Goal: Task Accomplishment & Management: Use online tool/utility

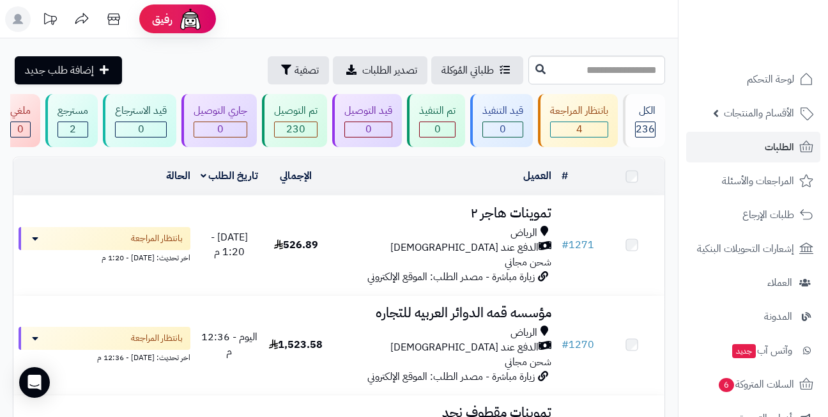
scroll to position [128, 0]
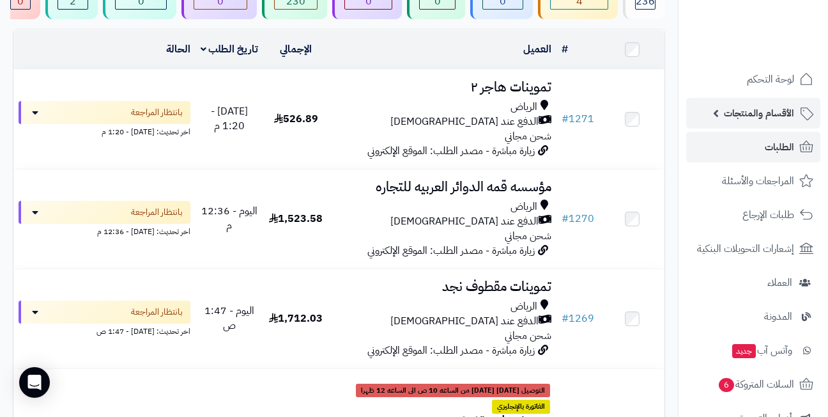
click at [753, 103] on link "الأقسام والمنتجات" at bounding box center [753, 113] width 134 height 31
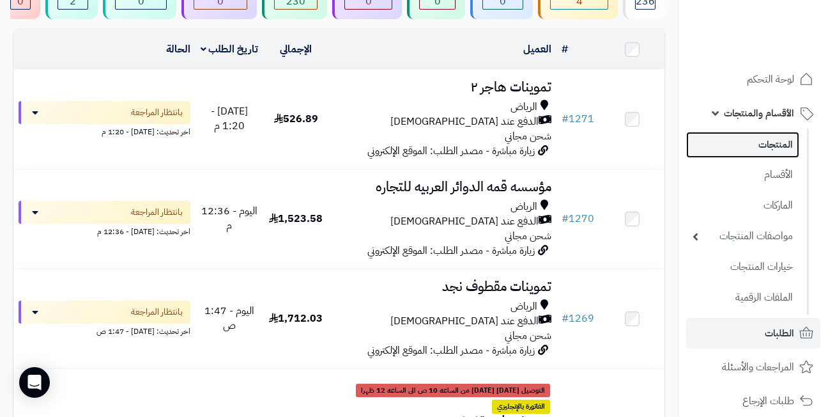
click at [751, 148] on link "المنتجات" at bounding box center [742, 145] width 113 height 26
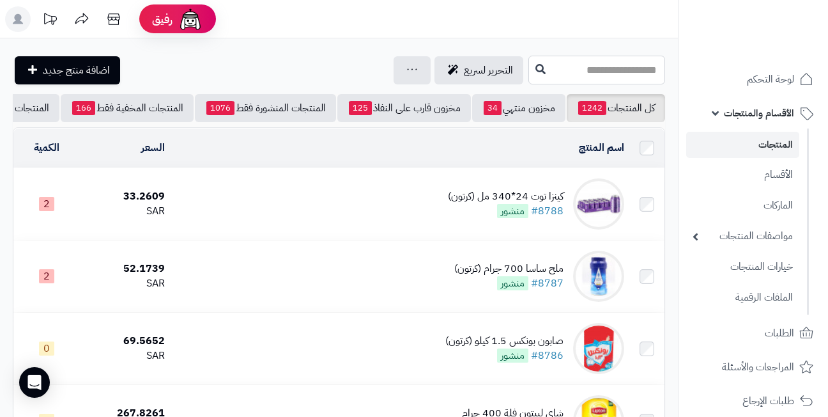
click at [559, 69] on input "text" at bounding box center [596, 70] width 137 height 29
type input "*"
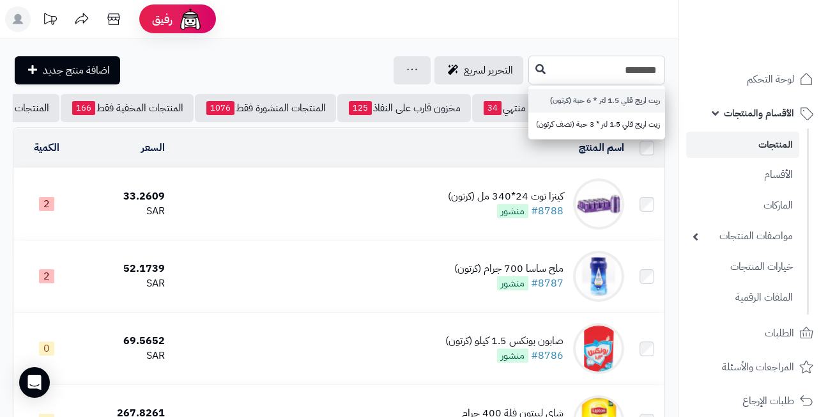
type input "********"
click at [571, 98] on link "زيت اريج قلي 1.5 لتر * 6 حبة (كرتون)" at bounding box center [596, 101] width 137 height 24
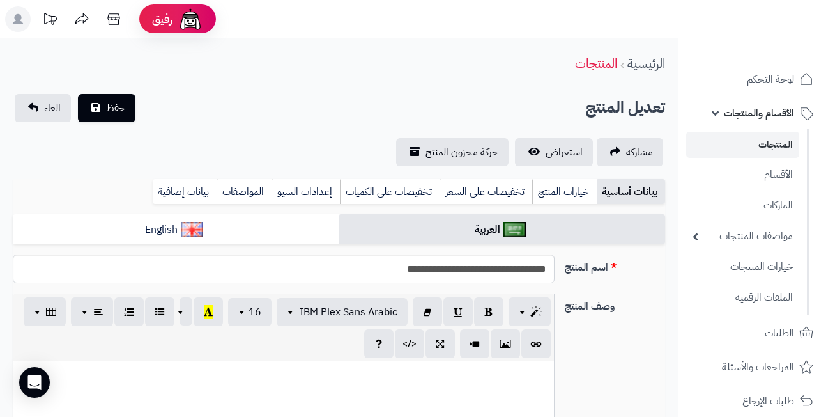
click at [383, 193] on link "تخفيضات على الكميات" at bounding box center [390, 192] width 100 height 26
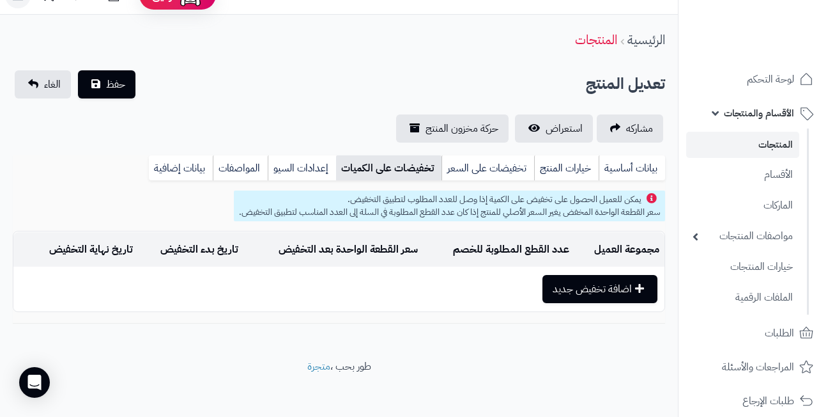
scroll to position [30, 0]
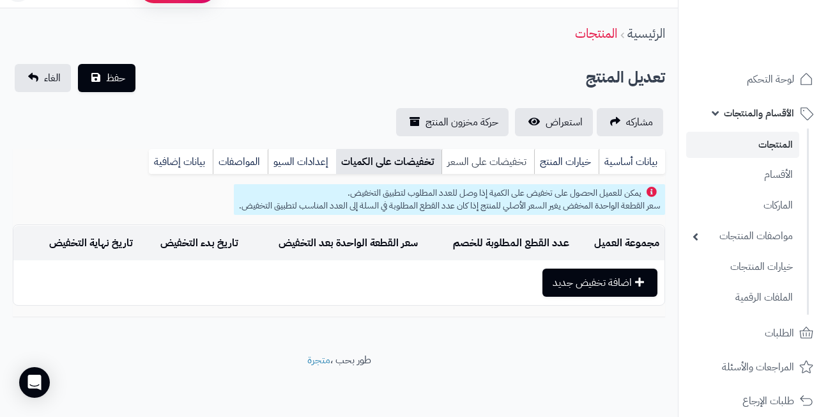
click at [481, 158] on link "تخفيضات على السعر" at bounding box center [488, 162] width 93 height 26
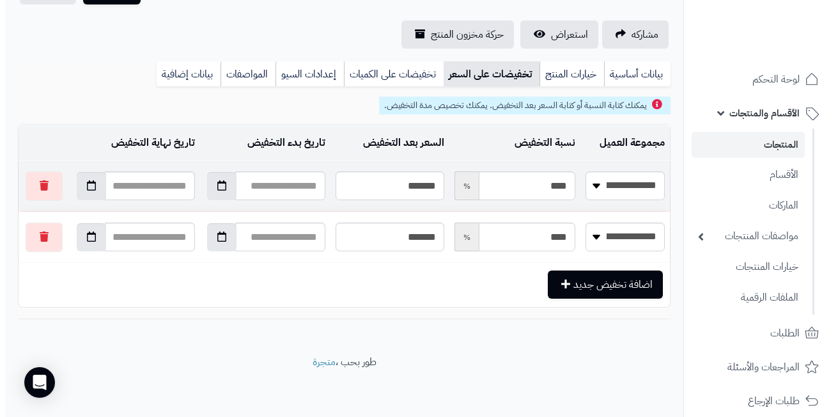
scroll to position [119, 0]
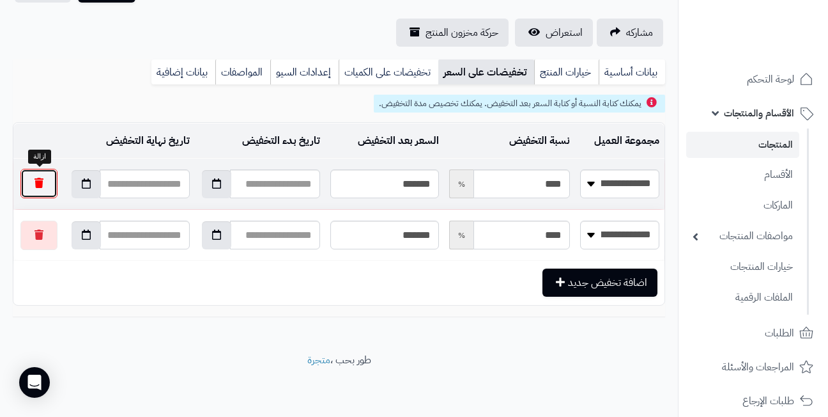
click at [44, 179] on button "button" at bounding box center [38, 183] width 37 height 29
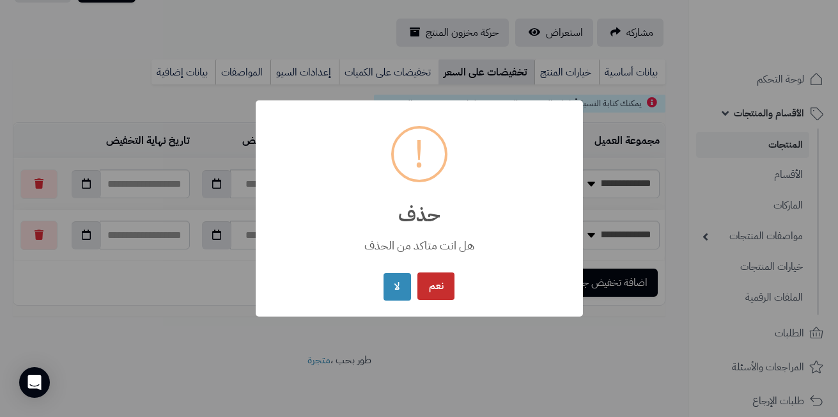
click at [433, 288] on button "نعم" at bounding box center [435, 285] width 37 height 27
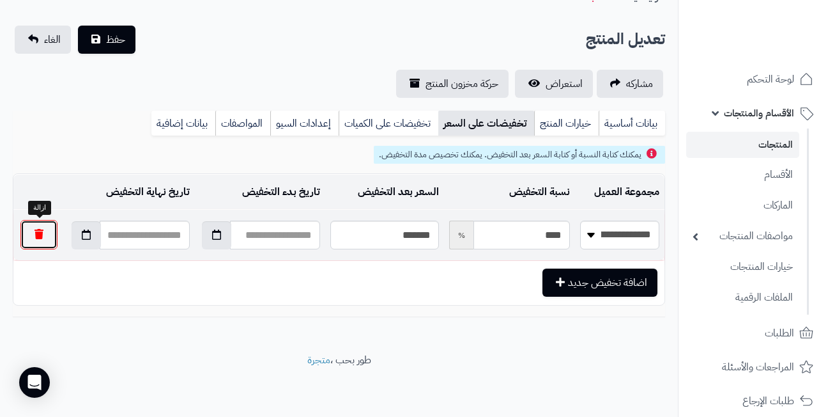
click at [30, 233] on button "button" at bounding box center [38, 234] width 37 height 29
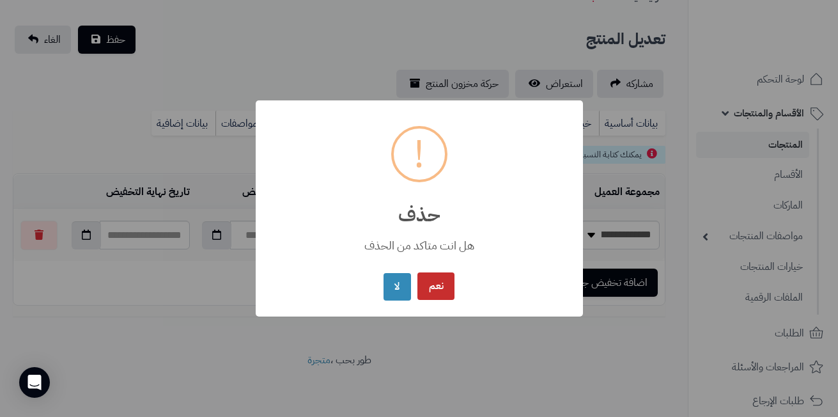
click at [446, 284] on button "نعم" at bounding box center [435, 285] width 37 height 27
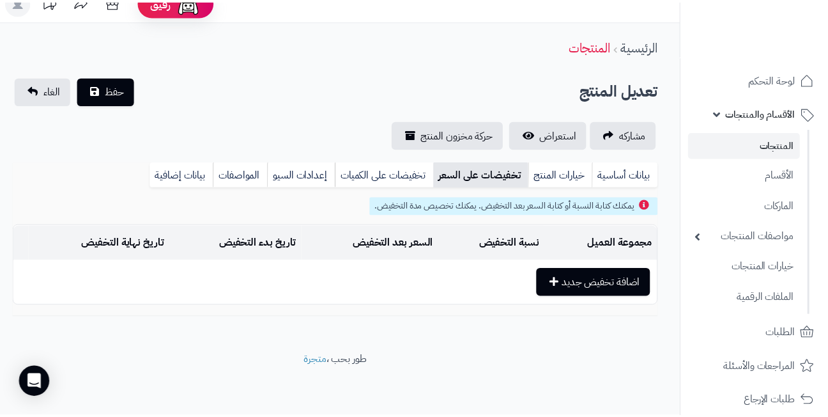
scroll to position [17, 0]
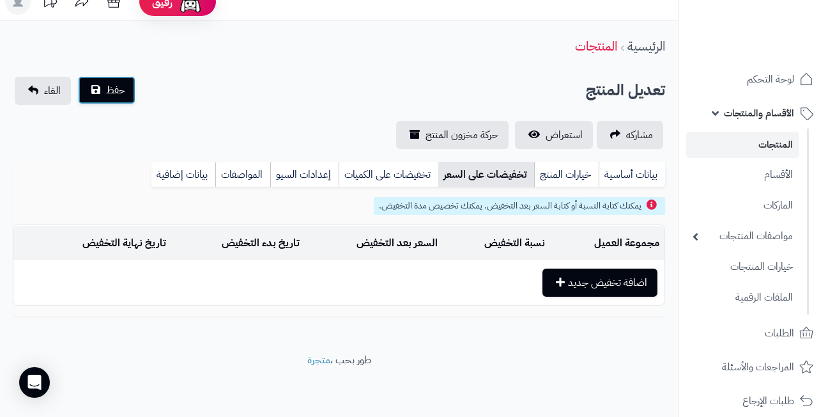
click at [100, 89] on button "حفظ" at bounding box center [107, 90] width 58 height 28
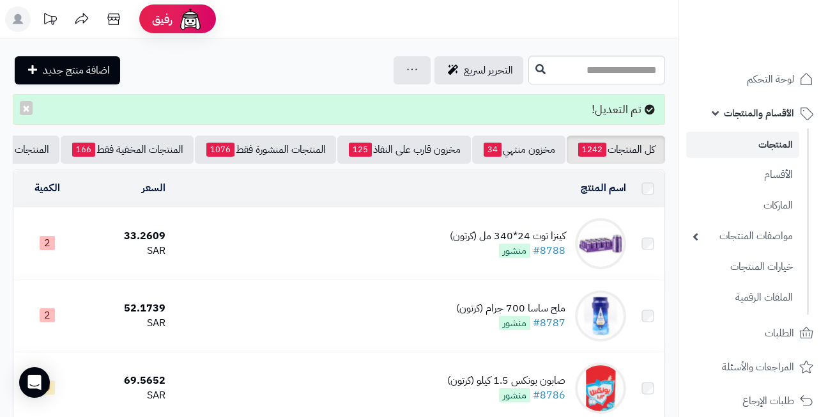
click at [612, 71] on input "text" at bounding box center [596, 70] width 137 height 29
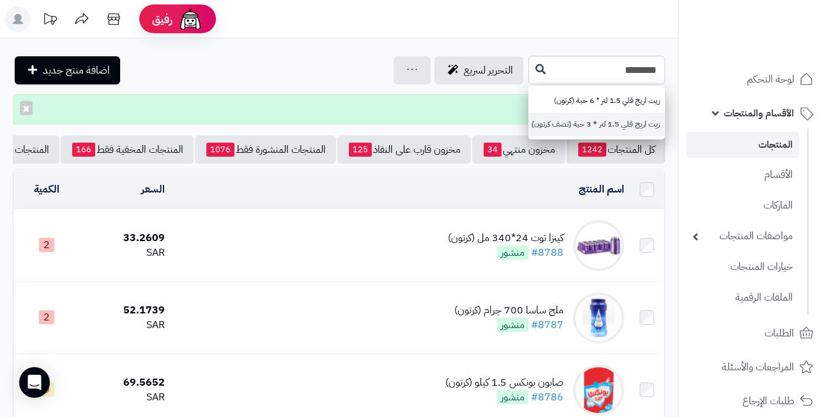
type input "********"
click at [606, 123] on link "زيت اريج قلي 1.5 لتر * 3 حبة (نصف كرتون)" at bounding box center [596, 124] width 137 height 24
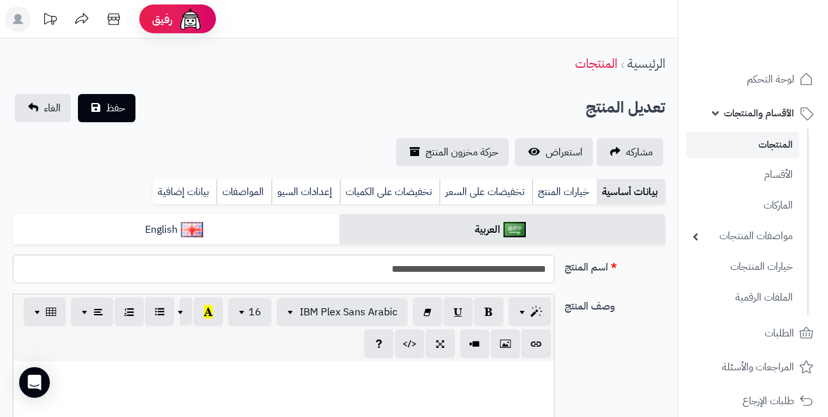
scroll to position [565, 0]
click at [473, 189] on link "تخفيضات على السعر" at bounding box center [486, 192] width 93 height 26
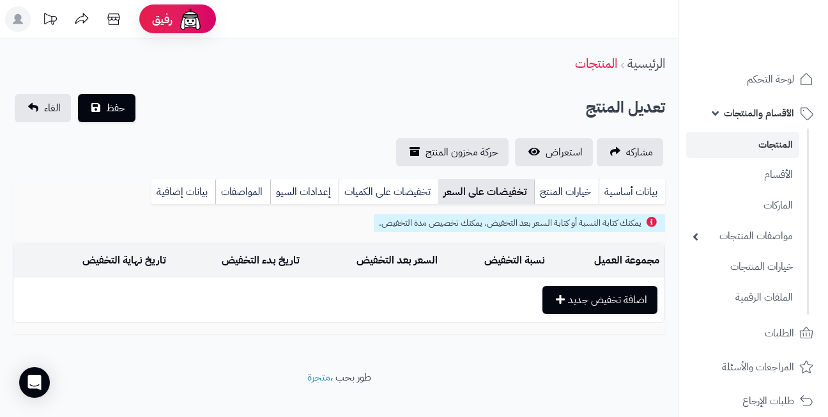
scroll to position [17, 0]
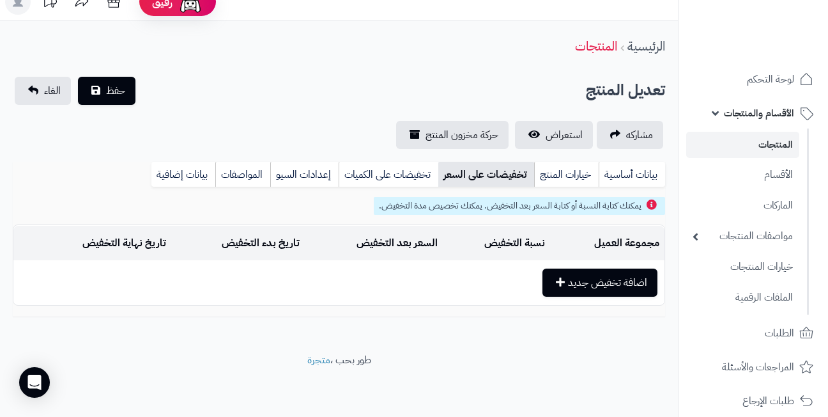
click at [750, 140] on link "المنتجات" at bounding box center [742, 145] width 113 height 26
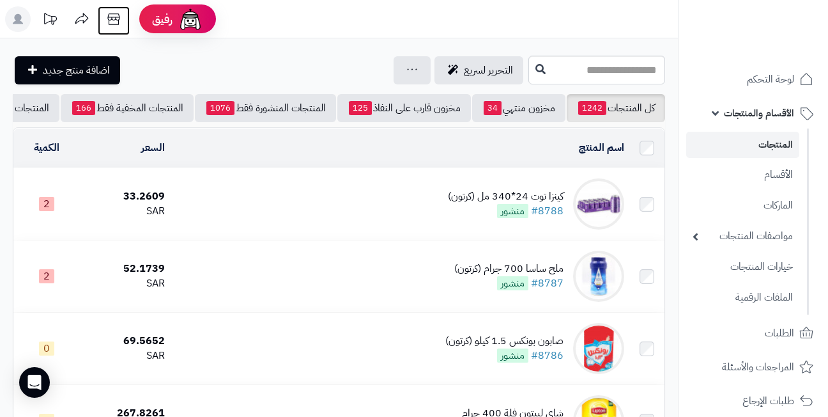
click at [111, 17] on icon at bounding box center [114, 19] width 26 height 26
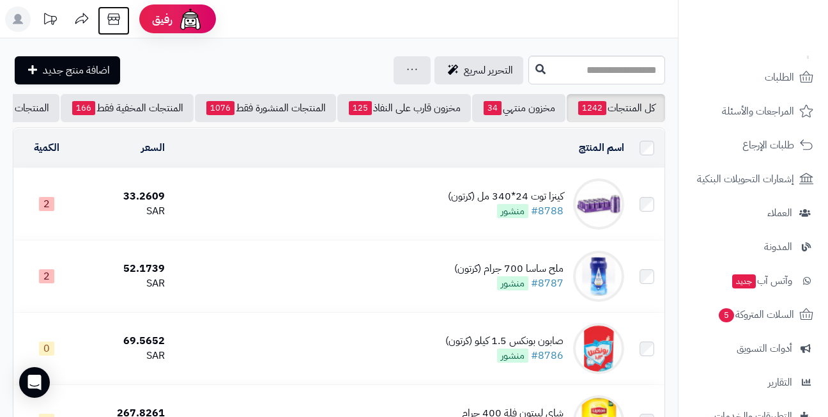
scroll to position [256, 0]
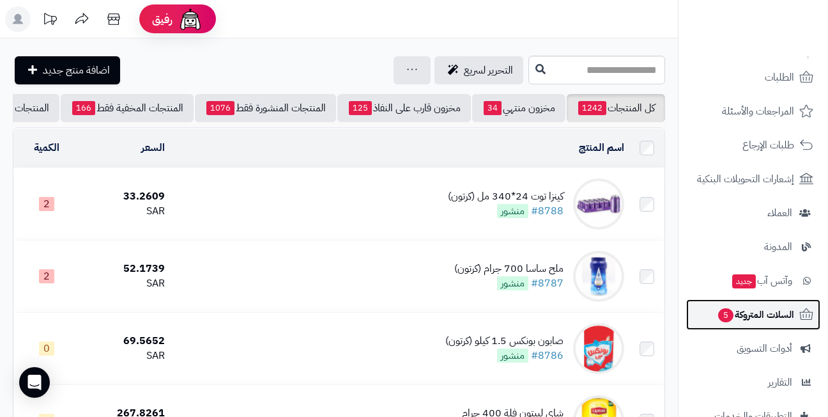
click at [753, 312] on span "السلات المتروكة 5" at bounding box center [755, 314] width 77 height 18
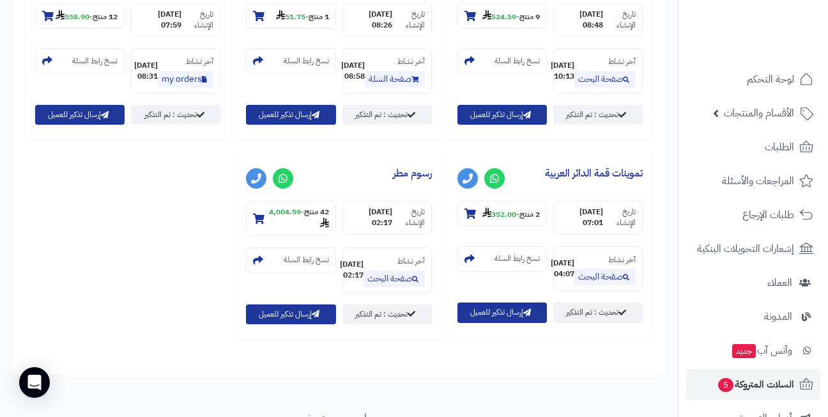
scroll to position [639, 0]
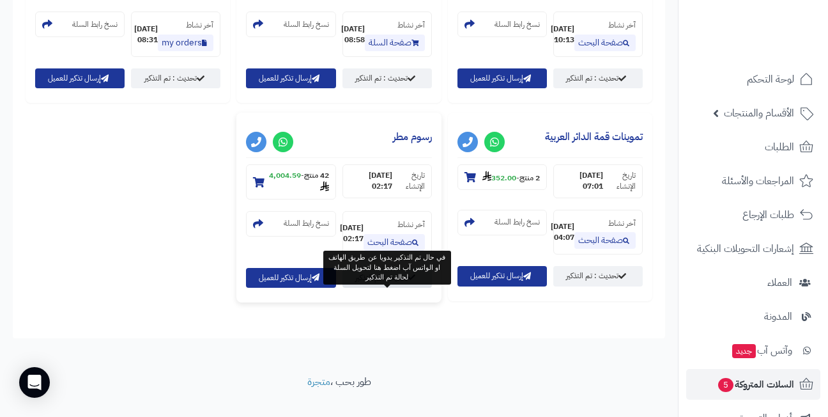
click at [393, 288] on link "تحديث : تم التذكير" at bounding box center [387, 278] width 89 height 20
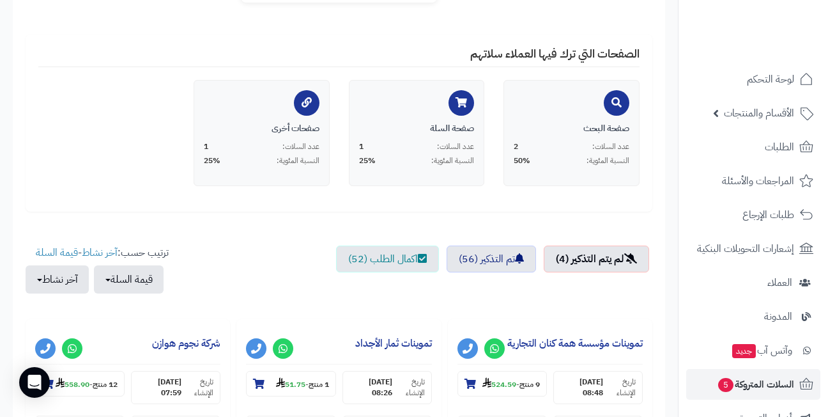
scroll to position [233, 0]
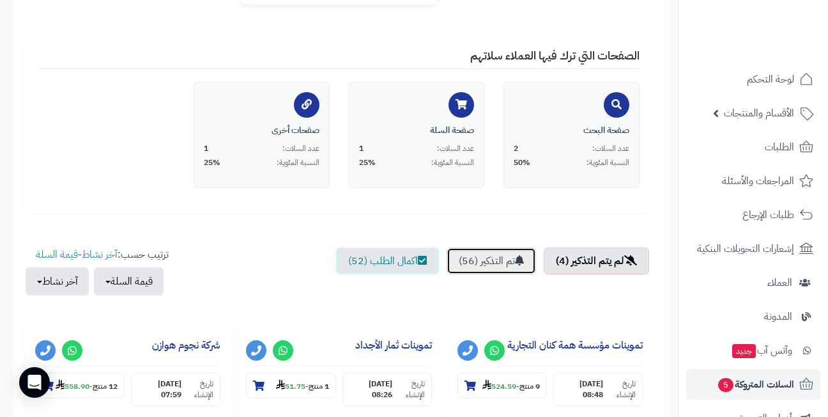
click at [472, 261] on link "تم التذكير (56)" at bounding box center [491, 260] width 89 height 27
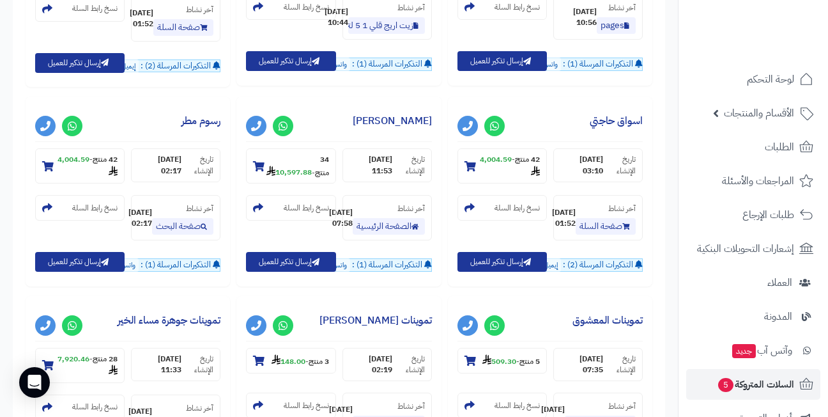
scroll to position [681, 0]
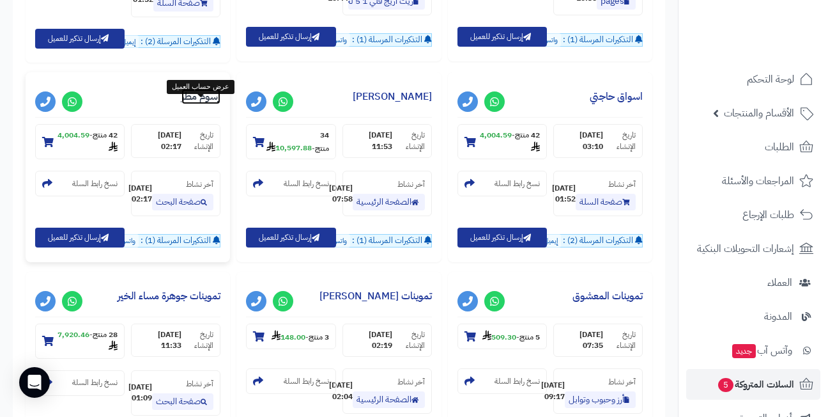
click at [192, 104] on link "رسوم مطر" at bounding box center [200, 96] width 39 height 15
click at [58, 188] on section "نسخ رابط السلة" at bounding box center [79, 184] width 89 height 26
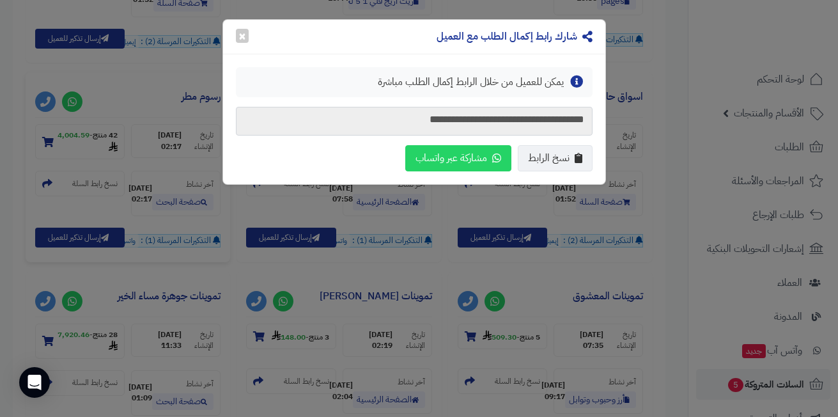
drag, startPoint x: 349, startPoint y: 118, endPoint x: 631, endPoint y: 120, distance: 281.8
click at [631, 120] on div "**********" at bounding box center [419, 208] width 838 height 417
click at [243, 37] on button "×" at bounding box center [242, 35] width 13 height 14
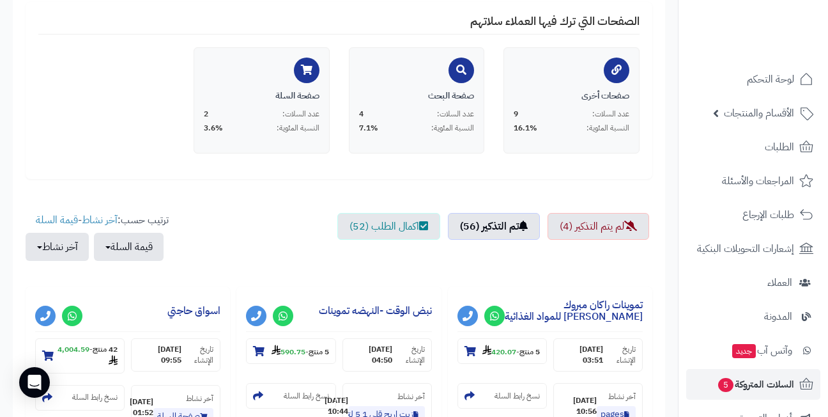
scroll to position [383, 0]
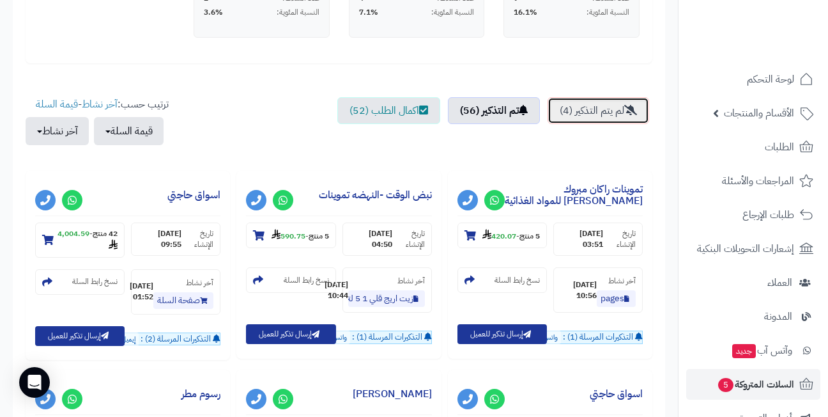
click at [589, 116] on link "لم يتم التذكير (4)" at bounding box center [599, 110] width 102 height 27
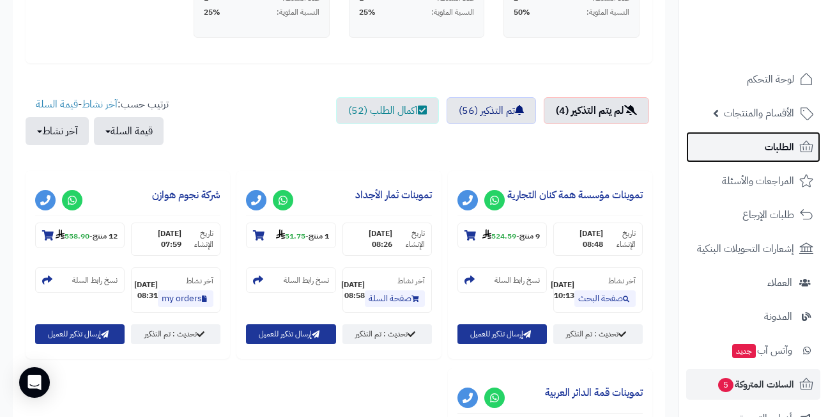
click at [752, 143] on link "الطلبات" at bounding box center [753, 147] width 134 height 31
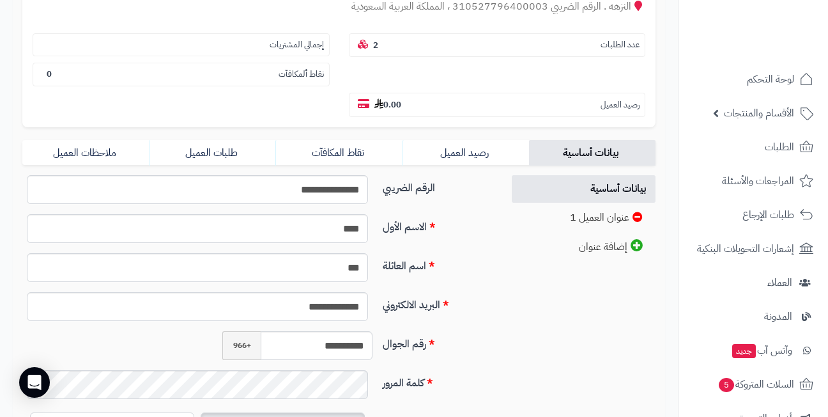
scroll to position [256, 0]
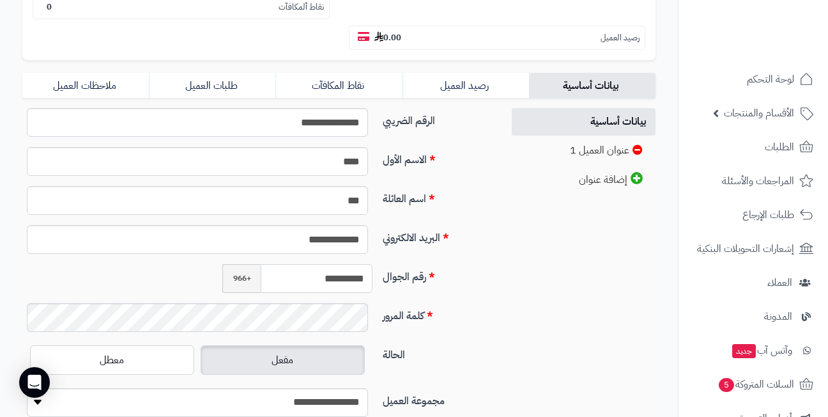
drag, startPoint x: 281, startPoint y: 282, endPoint x: 383, endPoint y: 275, distance: 103.1
click at [383, 275] on div "**********" at bounding box center [257, 283] width 481 height 39
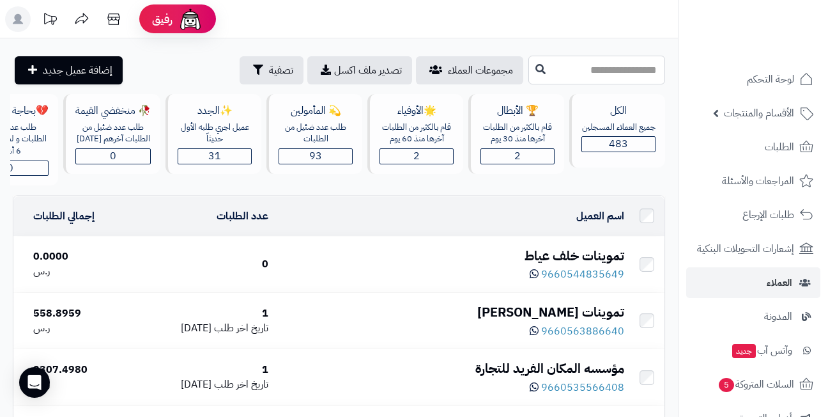
click at [571, 73] on input "text" at bounding box center [596, 70] width 137 height 29
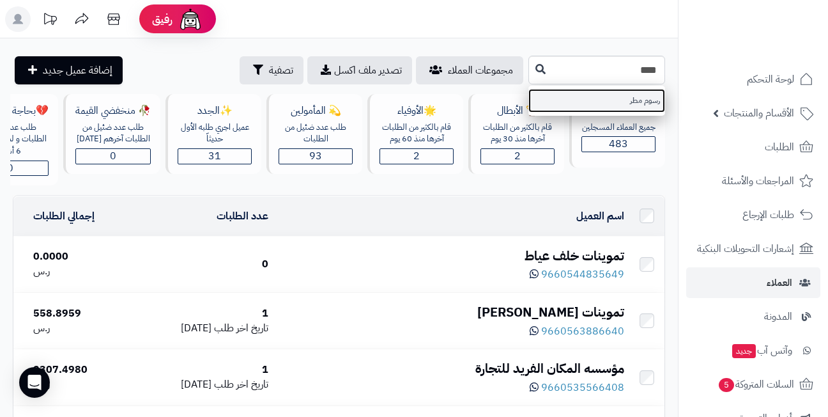
click at [588, 107] on link "رسوم مطر" at bounding box center [596, 101] width 137 height 24
type input "********"
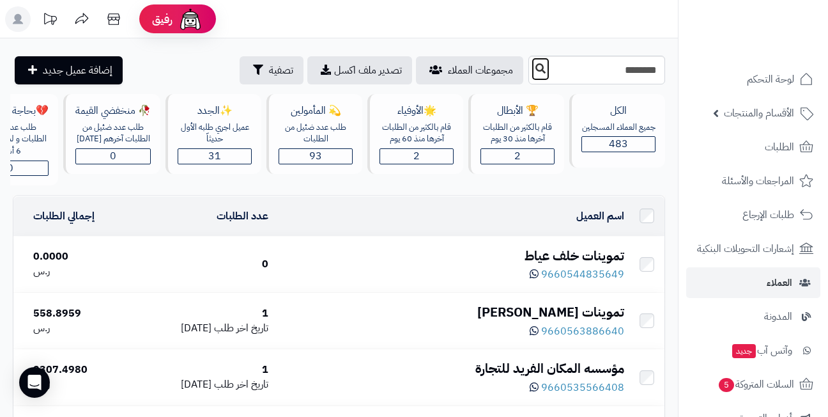
click at [536, 66] on icon at bounding box center [541, 68] width 10 height 10
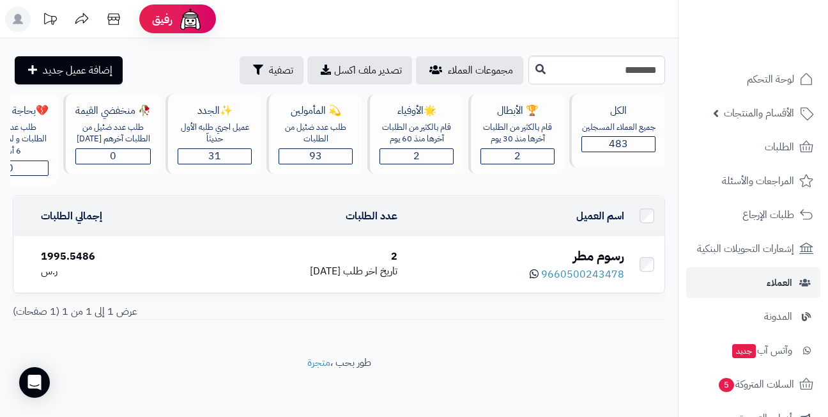
click at [590, 264] on div "رسوم مطر" at bounding box center [516, 256] width 217 height 19
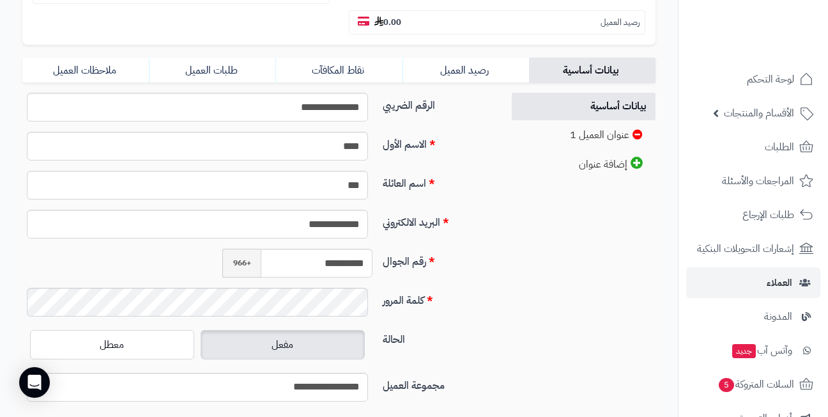
scroll to position [248, 0]
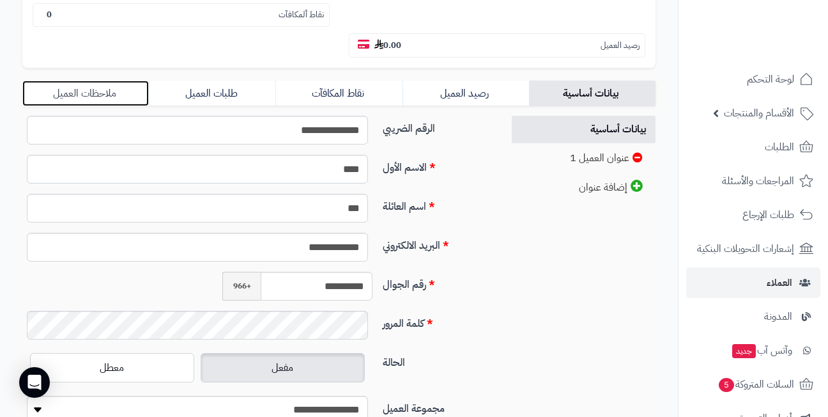
click at [100, 93] on link "ملاحظات العميل" at bounding box center [85, 94] width 127 height 26
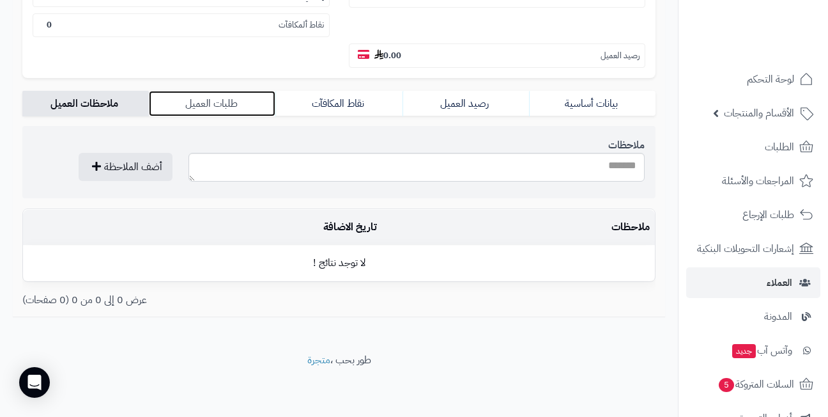
click at [212, 96] on link "طلبات العميل" at bounding box center [212, 104] width 127 height 26
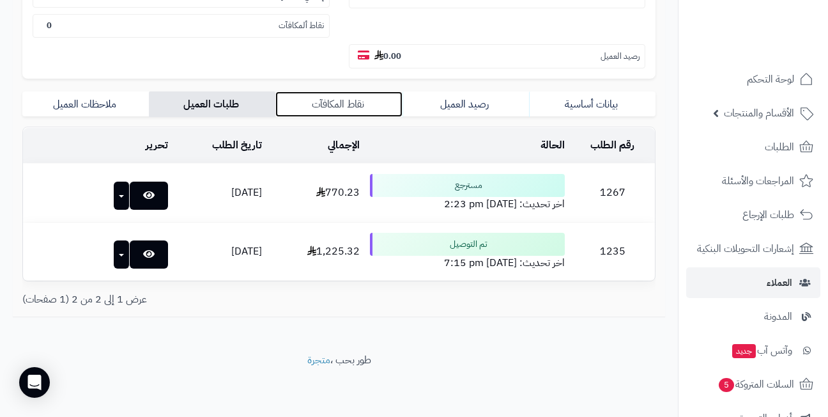
click at [320, 100] on link "نقاط المكافآت" at bounding box center [338, 104] width 127 height 26
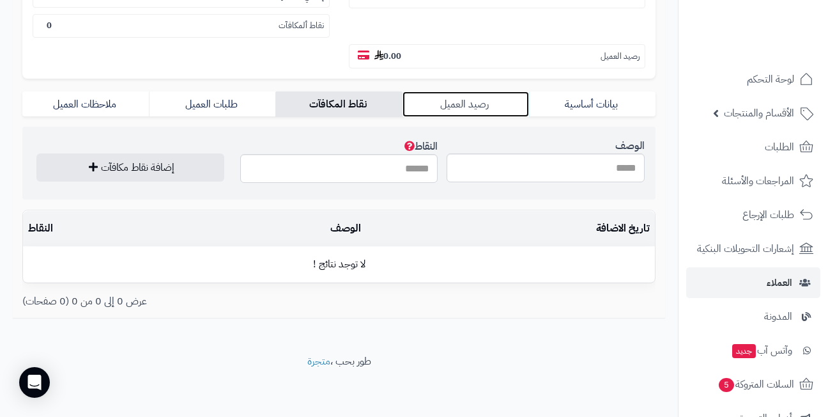
click at [451, 100] on link "رصيد العميل" at bounding box center [466, 104] width 127 height 26
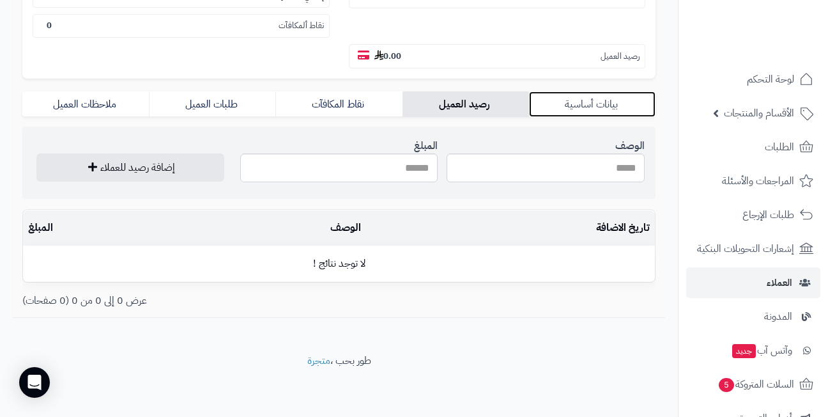
click at [574, 104] on link "بيانات أساسية" at bounding box center [592, 104] width 127 height 26
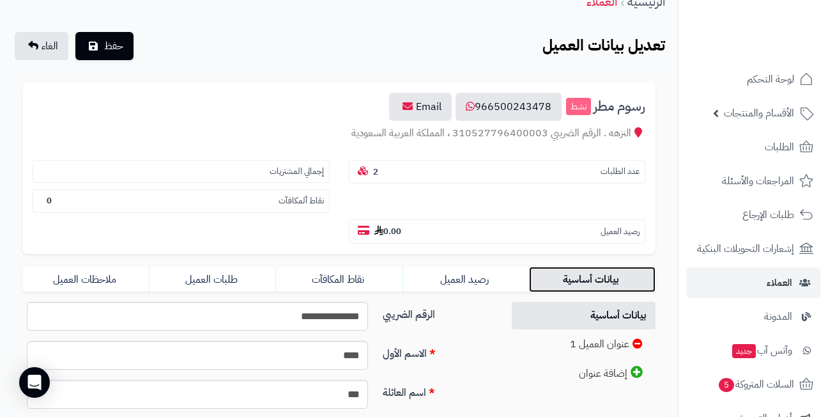
scroll to position [45, 0]
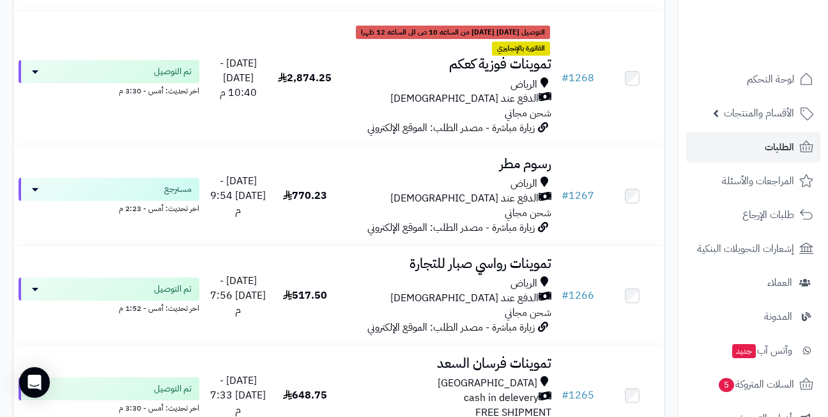
scroll to position [1406, 0]
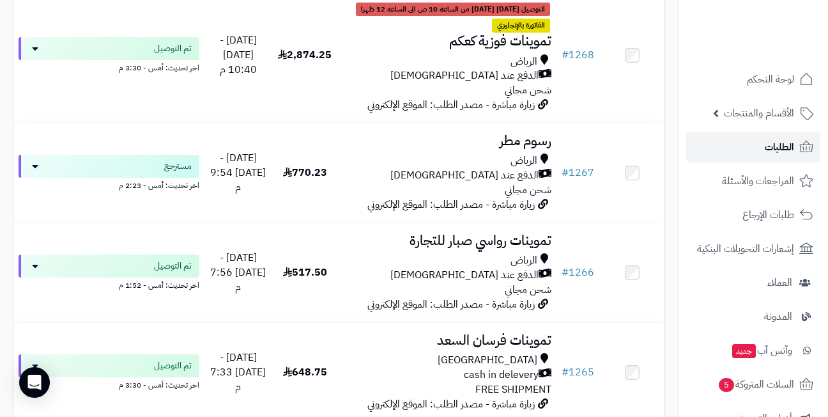
click at [766, 146] on span "الطلبات" at bounding box center [779, 147] width 29 height 18
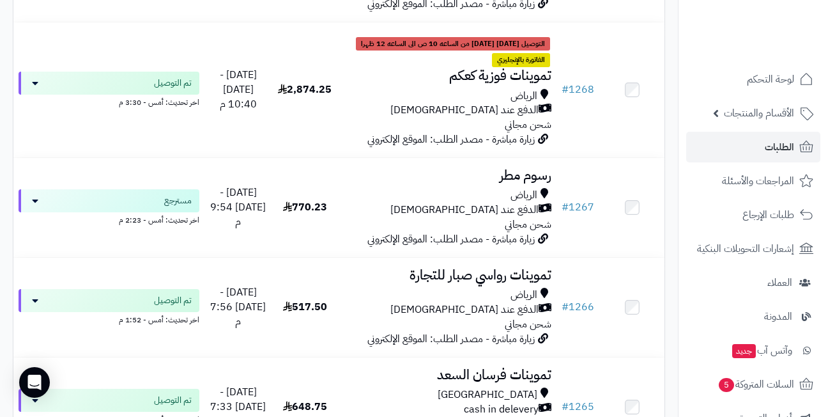
scroll to position [1406, 0]
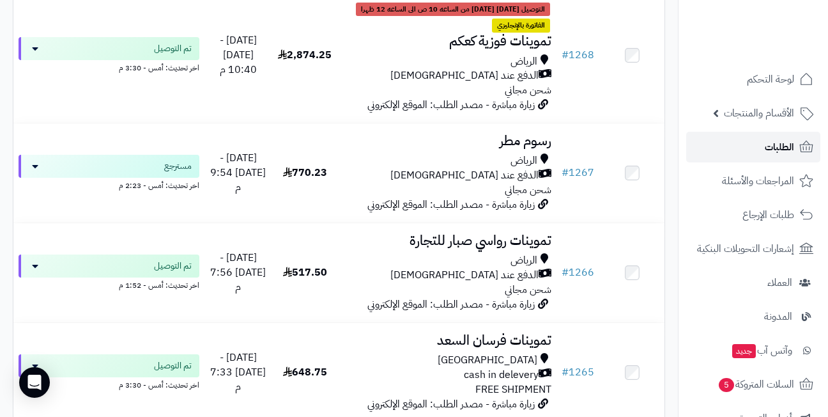
click at [775, 150] on span "الطلبات" at bounding box center [779, 147] width 29 height 18
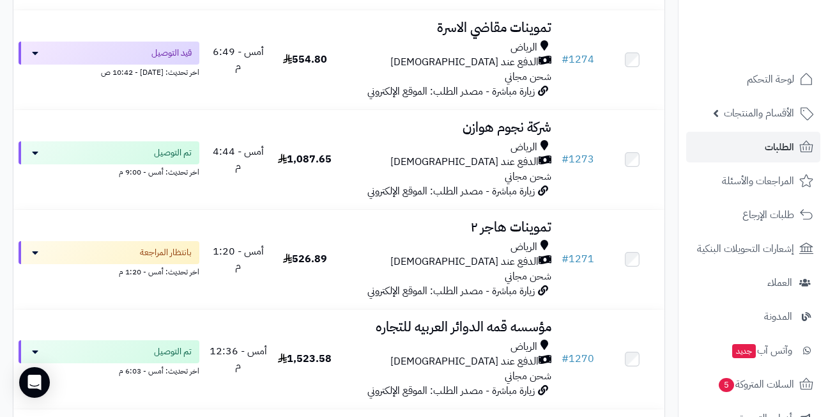
scroll to position [895, 0]
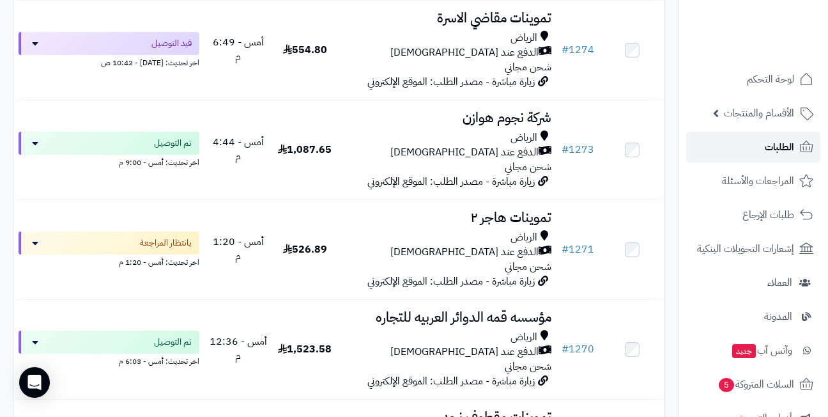
click at [752, 146] on link "الطلبات" at bounding box center [753, 147] width 134 height 31
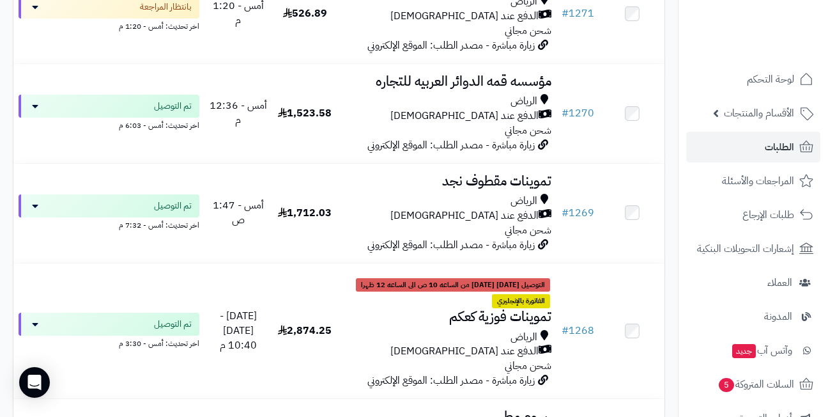
scroll to position [1150, 0]
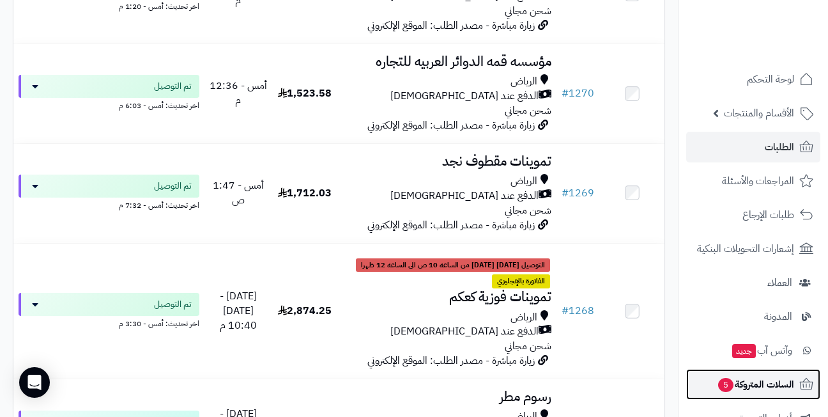
click at [741, 376] on span "السلات المتروكة 5" at bounding box center [755, 384] width 77 height 18
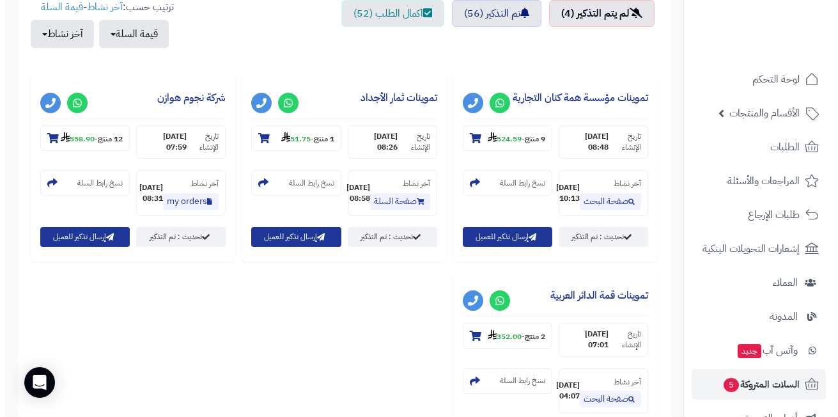
scroll to position [511, 0]
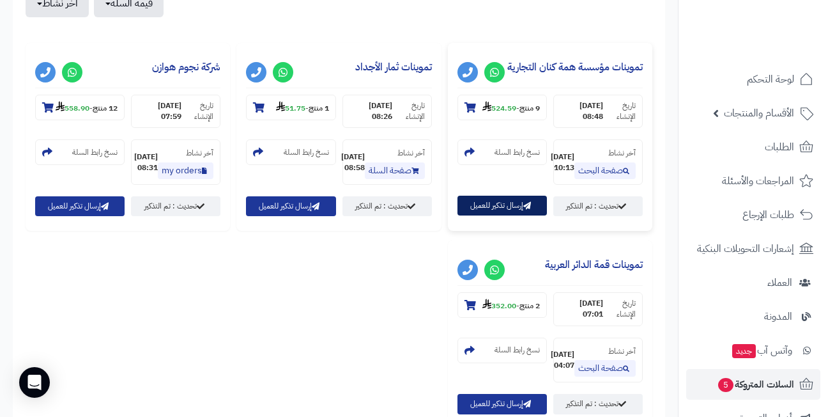
click at [500, 210] on button "إرسال تذكير للعميل" at bounding box center [502, 206] width 89 height 20
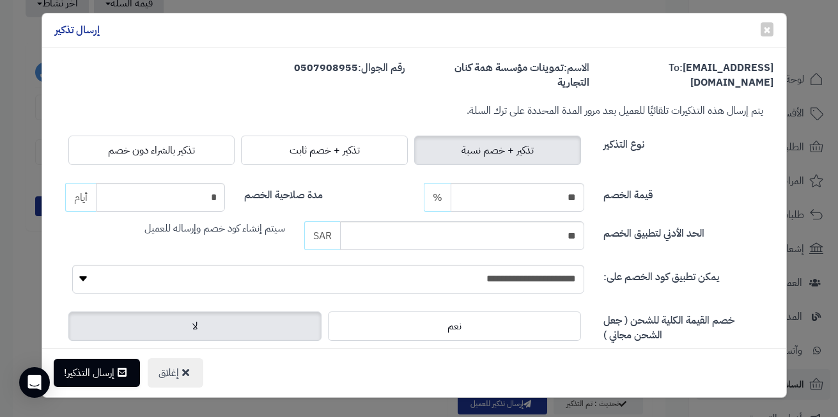
click at [723, 159] on div "نوع التذكير تذكير + خصم نسبة تذكير + خصم ثابت تذكير بالشراء دون خصم" at bounding box center [414, 143] width 717 height 50
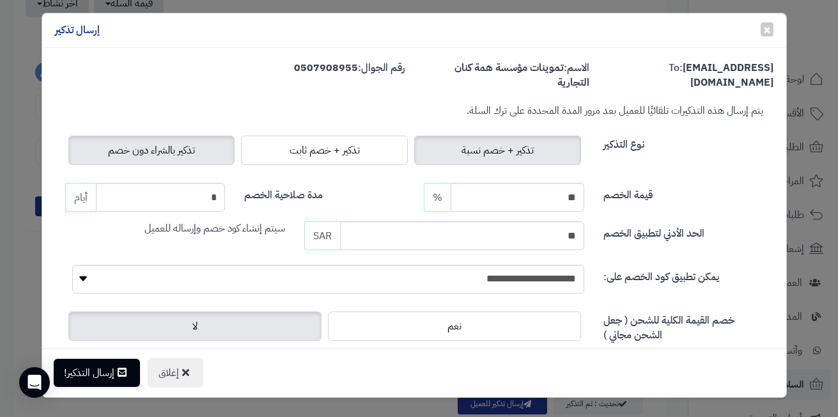
click at [180, 151] on span "تذكير بالشراء دون خصم" at bounding box center [151, 150] width 87 height 15
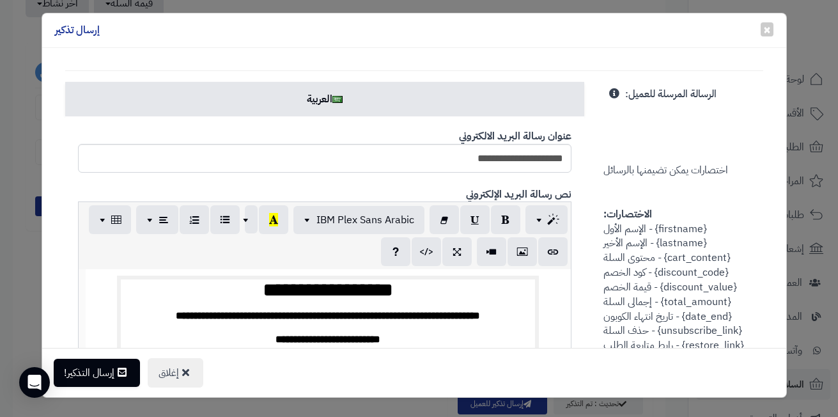
scroll to position [192, 0]
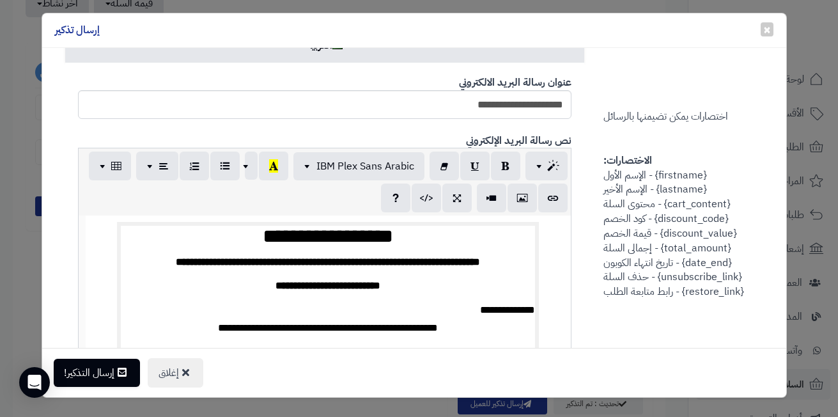
click at [353, 283] on span "**********" at bounding box center [327, 286] width 105 height 10
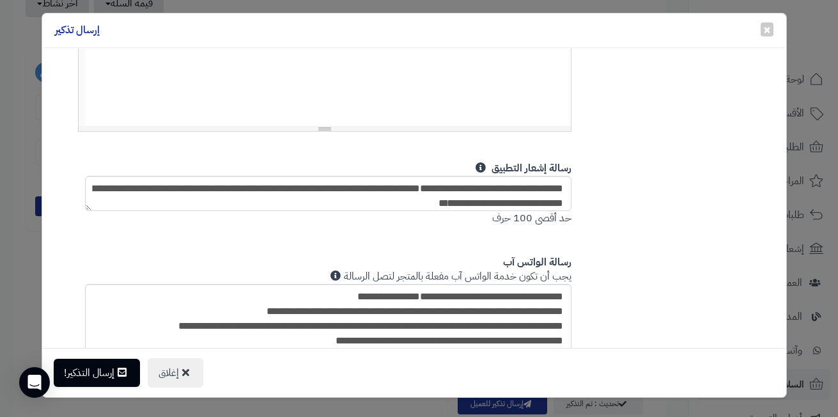
scroll to position [511, 0]
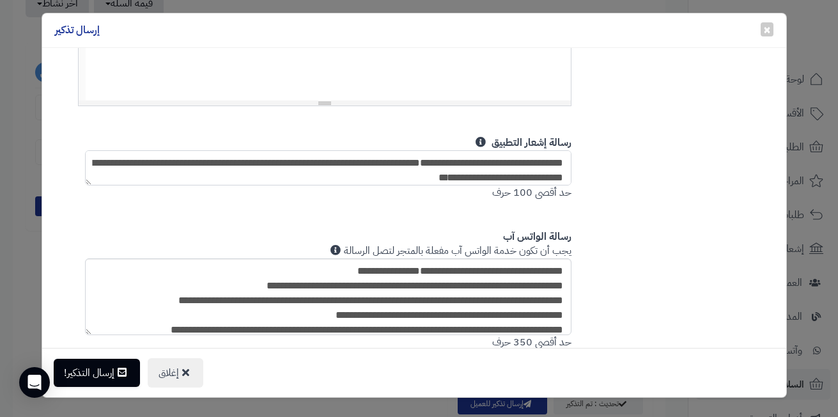
click at [395, 172] on textarea "**********" at bounding box center [328, 167] width 486 height 35
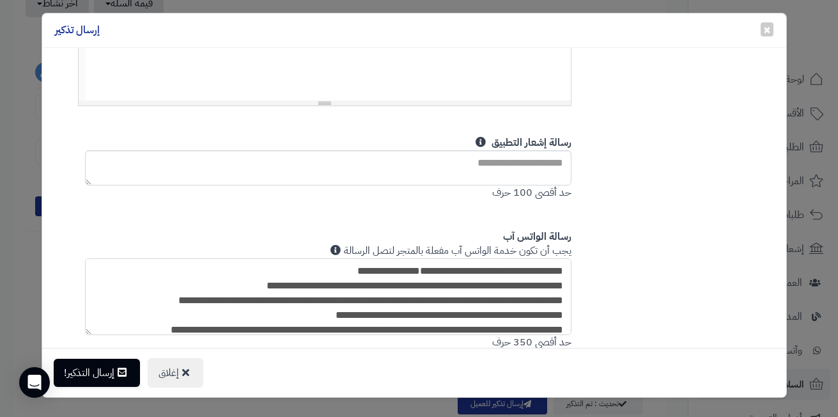
click at [374, 320] on textarea "**********" at bounding box center [328, 296] width 486 height 77
paste textarea "**********"
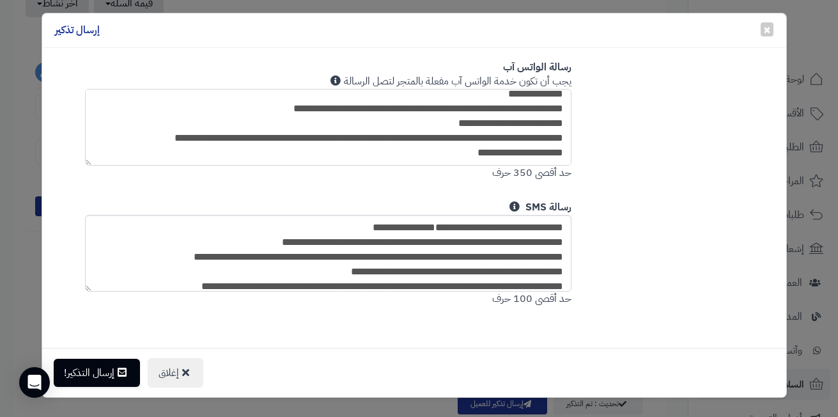
scroll to position [690, 0]
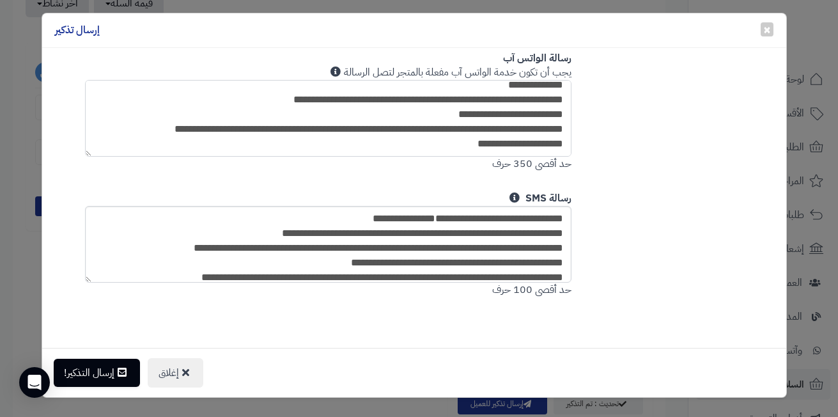
type textarea "**********"
click at [411, 266] on textarea "**********" at bounding box center [328, 244] width 486 height 77
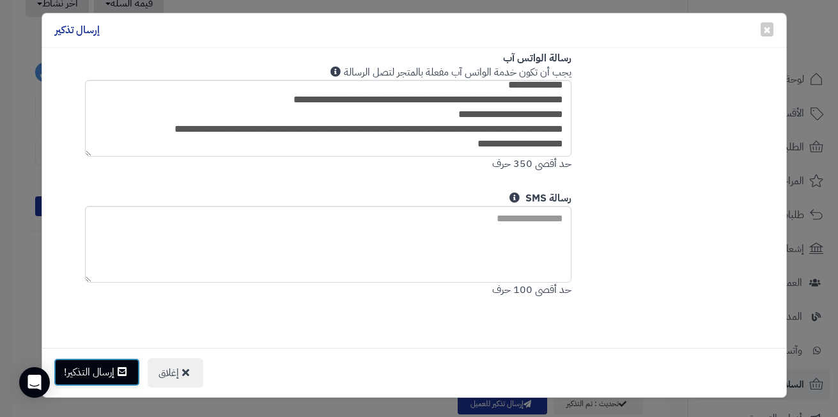
click at [111, 364] on button "إرسال التذكير!" at bounding box center [97, 372] width 86 height 28
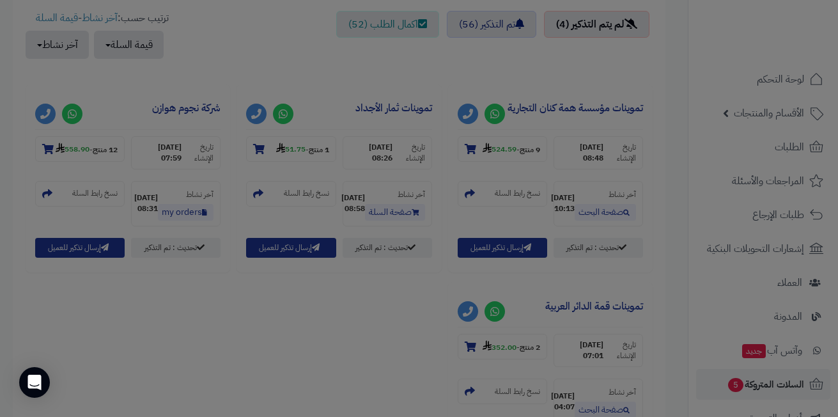
scroll to position [553, 0]
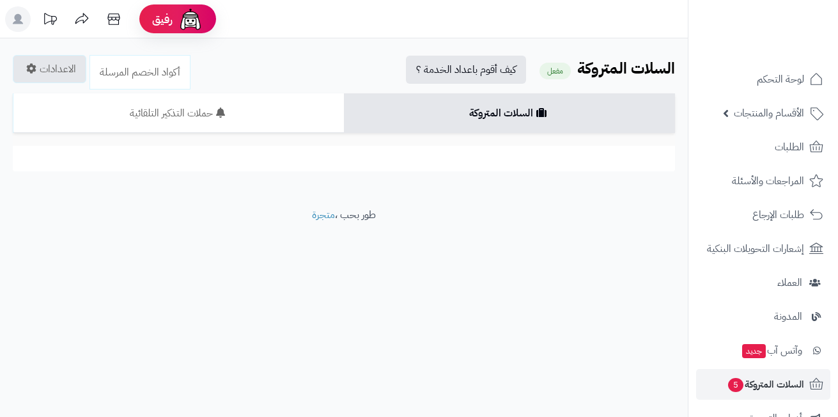
scroll to position [473, 0]
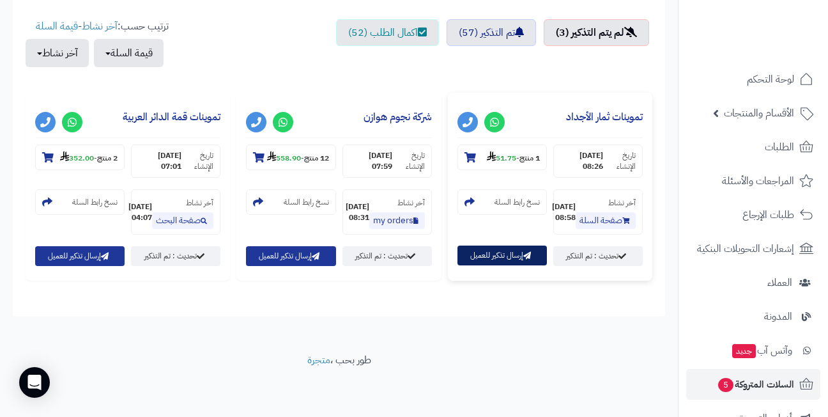
click at [505, 255] on button "إرسال تذكير للعميل" at bounding box center [502, 255] width 89 height 20
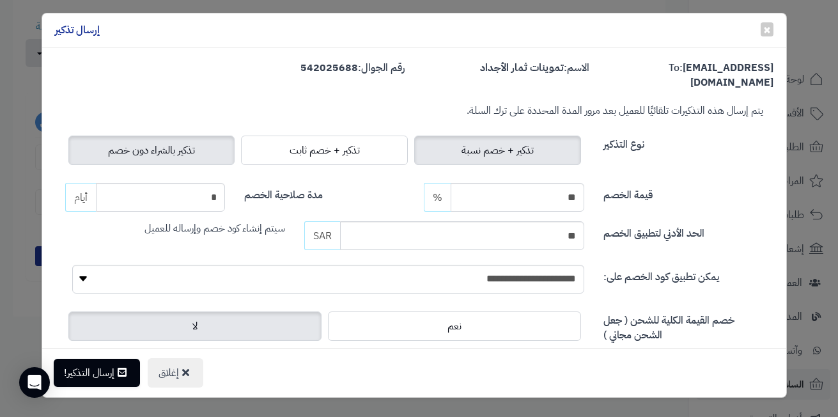
click at [195, 143] on span "تذكير بالشراء دون خصم" at bounding box center [151, 150] width 87 height 15
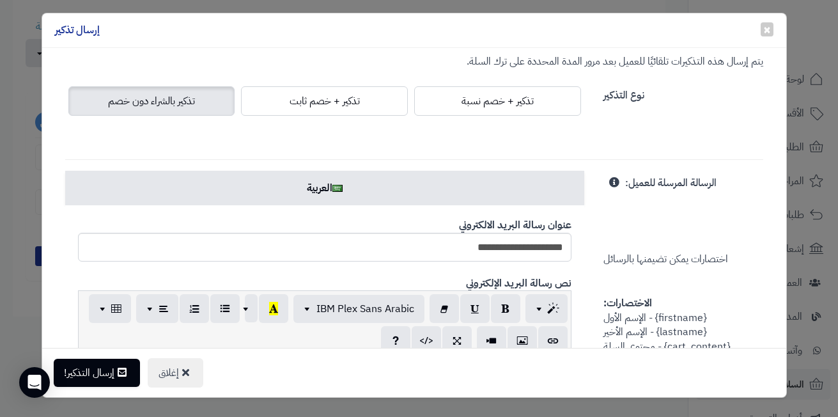
scroll to position [192, 0]
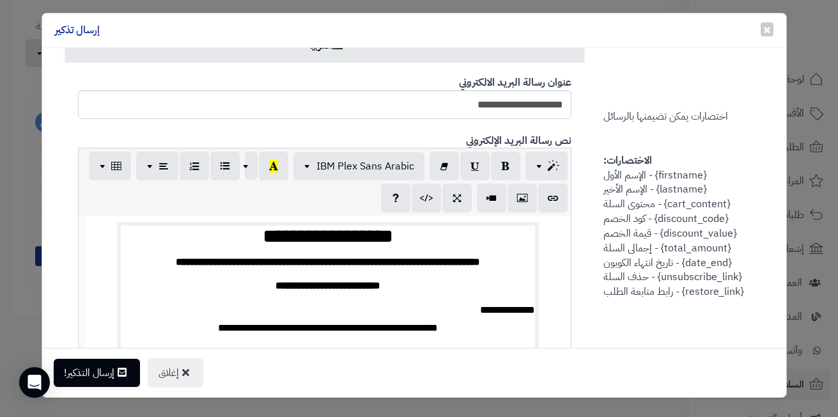
click at [380, 281] on span "**********" at bounding box center [327, 286] width 105 height 10
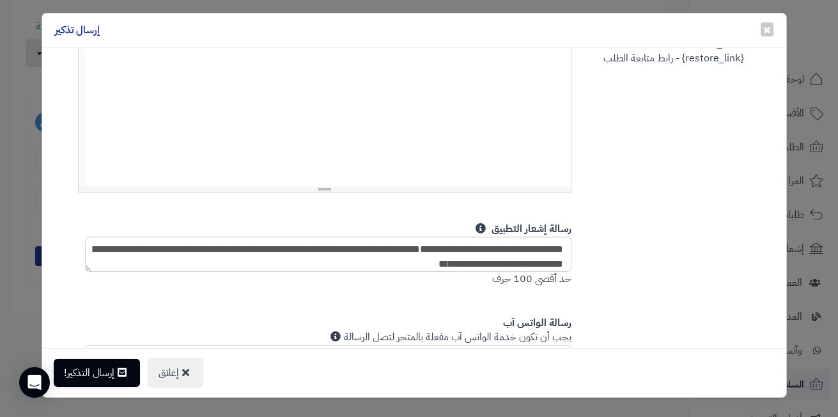
scroll to position [511, 0]
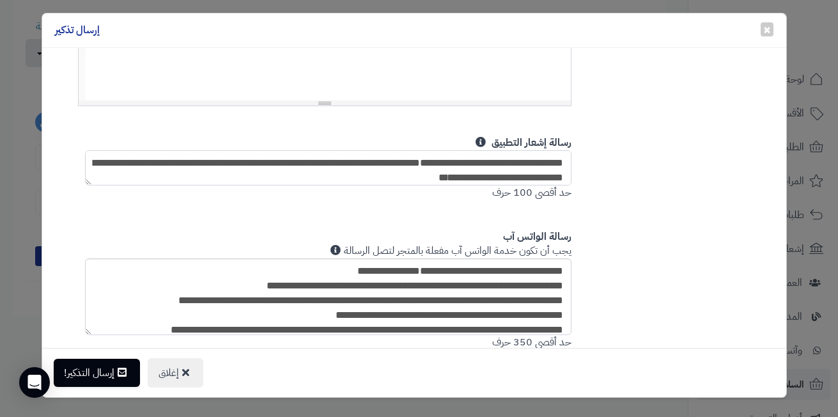
click at [410, 161] on textarea "**********" at bounding box center [328, 167] width 486 height 35
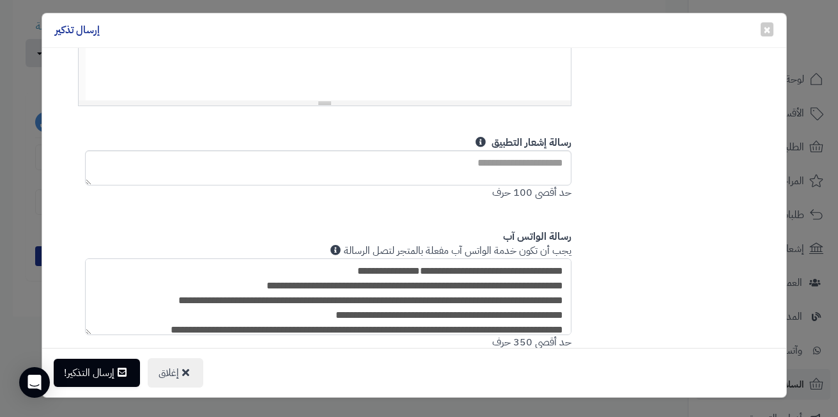
click at [378, 286] on textarea "**********" at bounding box center [328, 296] width 486 height 77
paste textarea "**********"
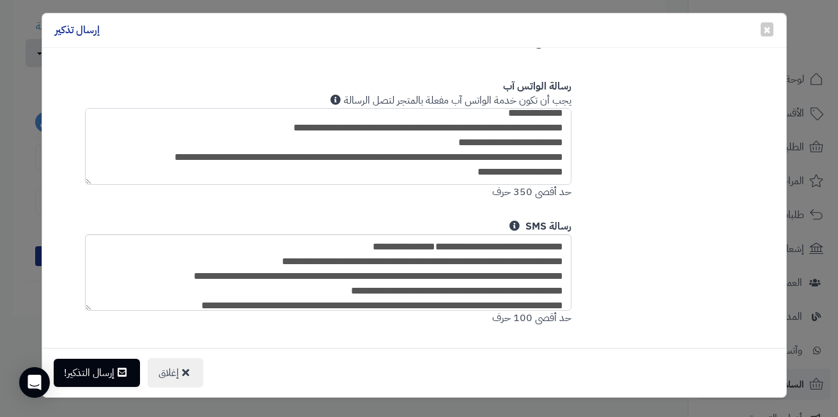
scroll to position [675, 0]
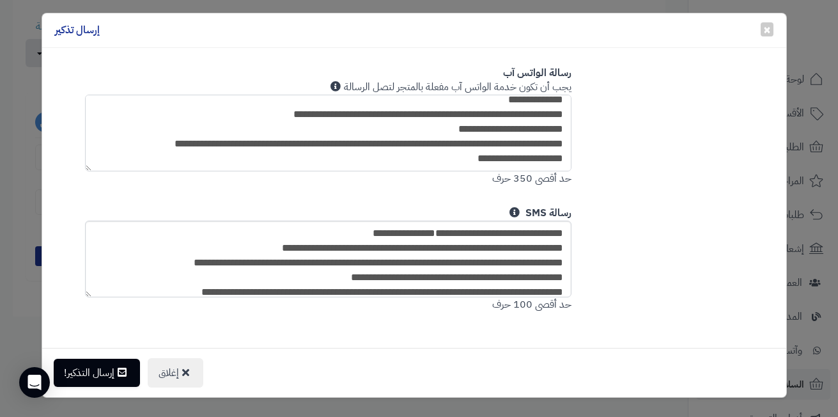
type textarea "**********"
click at [394, 254] on textarea "**********" at bounding box center [328, 258] width 486 height 77
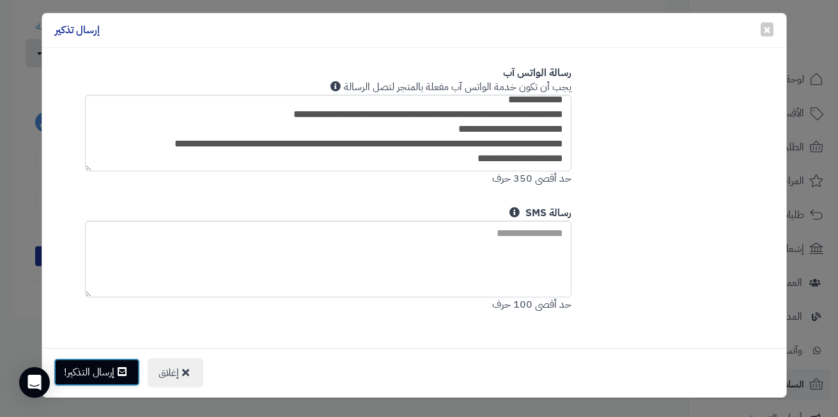
click at [93, 362] on button "إرسال التذكير!" at bounding box center [97, 372] width 86 height 28
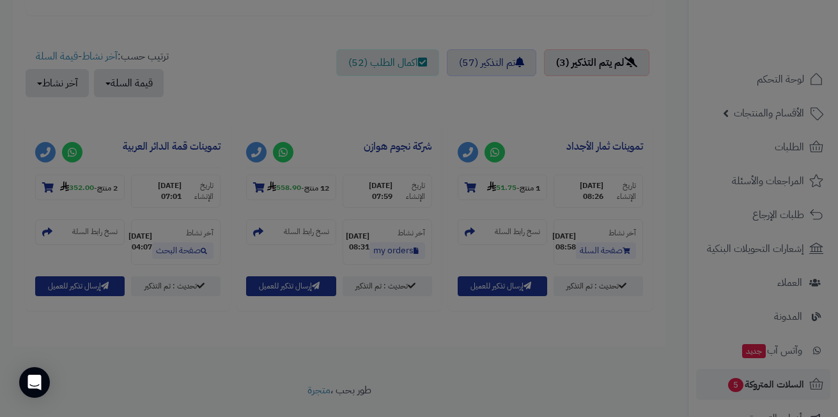
scroll to position [514, 0]
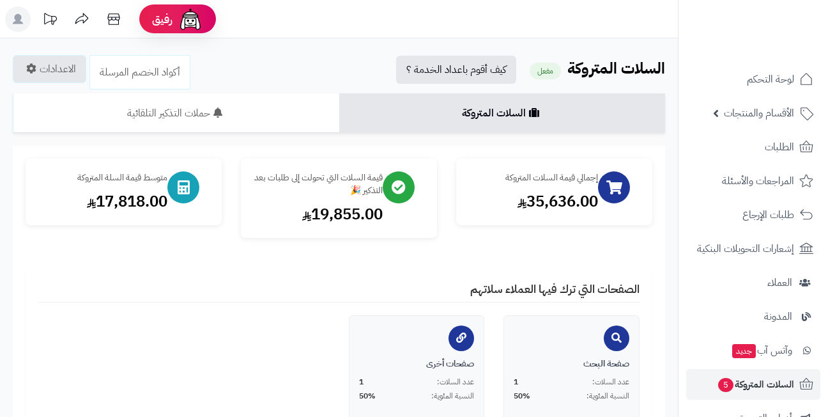
scroll to position [473, 0]
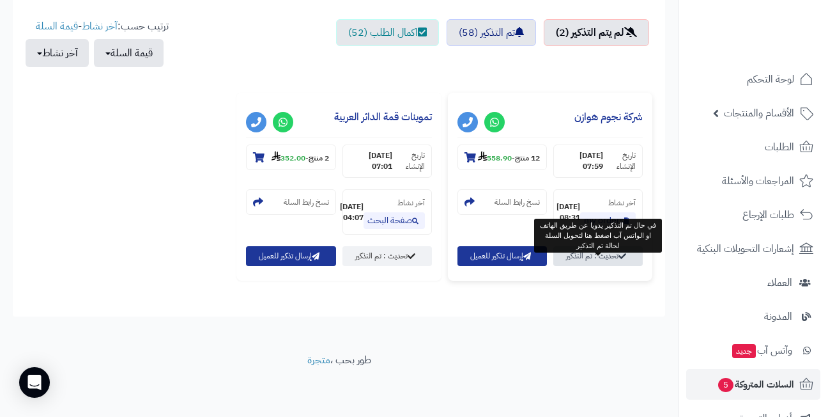
click at [604, 255] on link "تحديث : تم التذكير" at bounding box center [597, 256] width 89 height 20
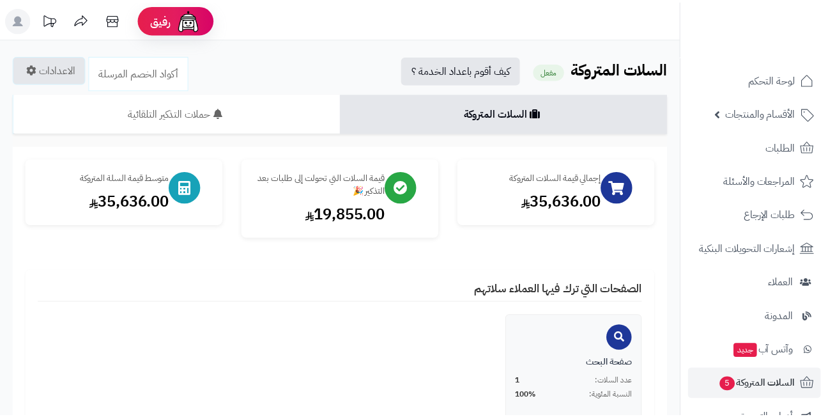
scroll to position [472, 0]
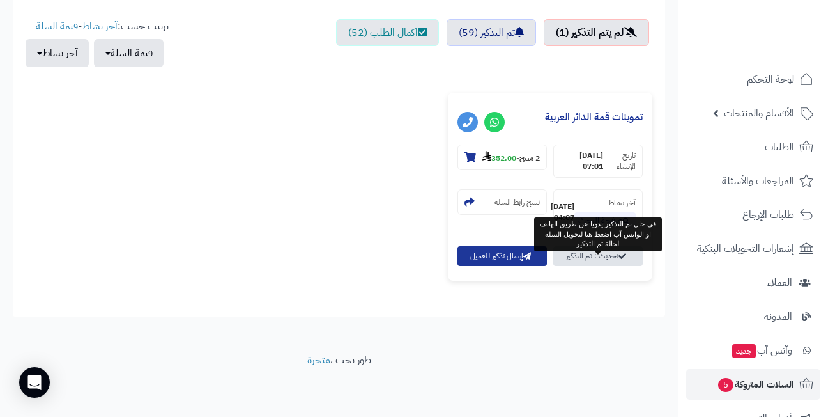
click at [611, 254] on link "تحديث : تم التذكير" at bounding box center [597, 256] width 89 height 20
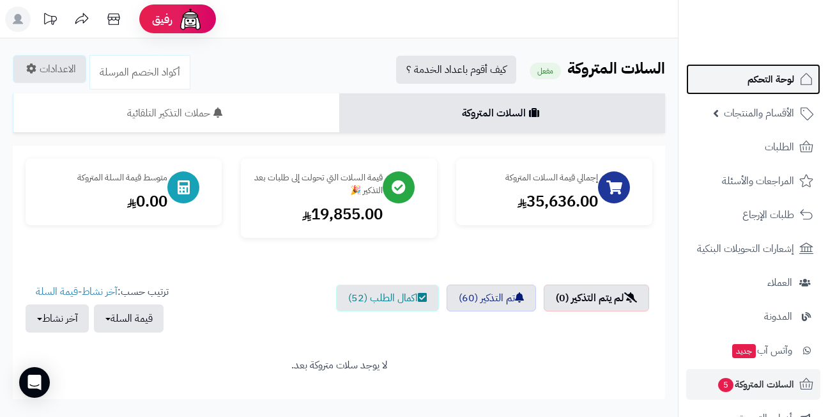
click at [754, 84] on span "لوحة التحكم" at bounding box center [771, 79] width 47 height 18
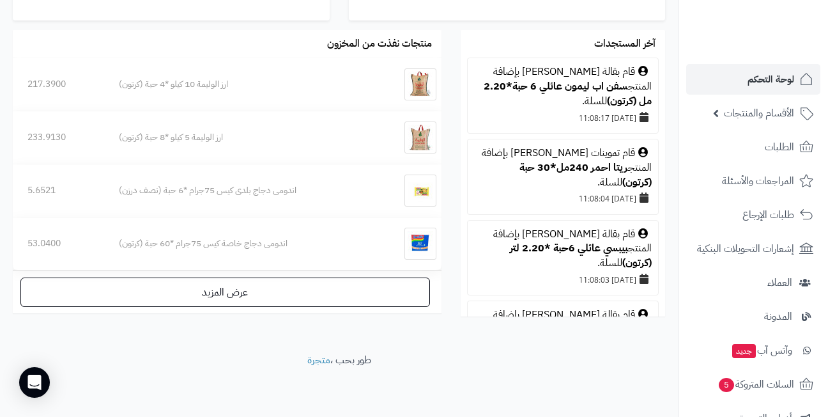
scroll to position [789, 0]
click at [748, 74] on span "لوحة التحكم" at bounding box center [771, 79] width 47 height 18
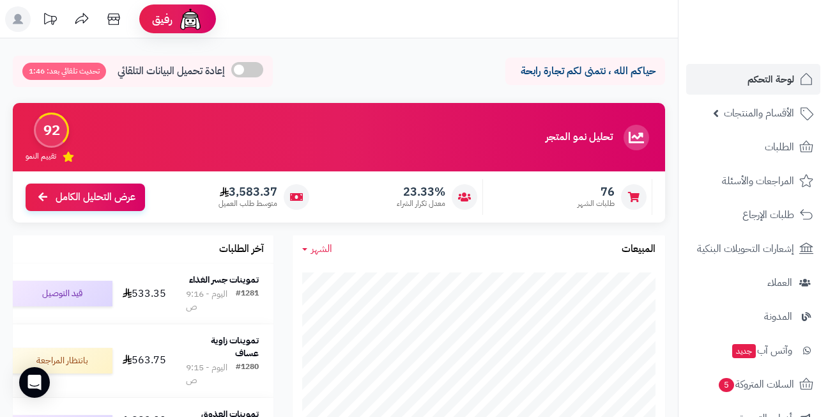
click at [398, 81] on div "حياكم الله ، نتمنى لكم تجارة رابحة إعادة تحميل البيانات التلقائي تحديث تلقائي ب…" at bounding box center [339, 75] width 652 height 38
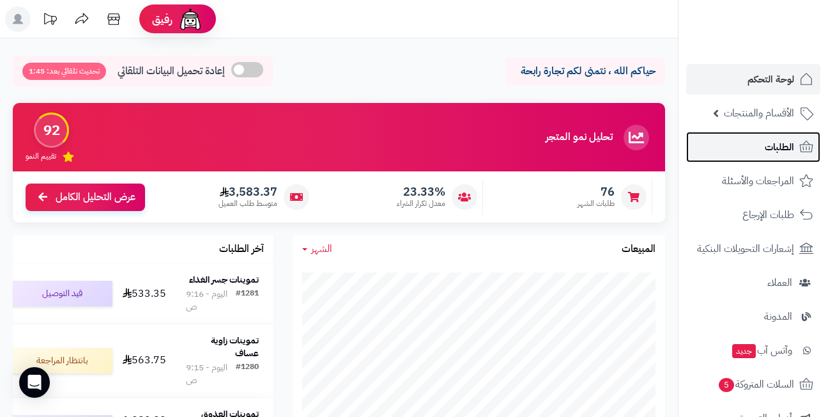
click at [789, 148] on span "الطلبات" at bounding box center [779, 147] width 29 height 18
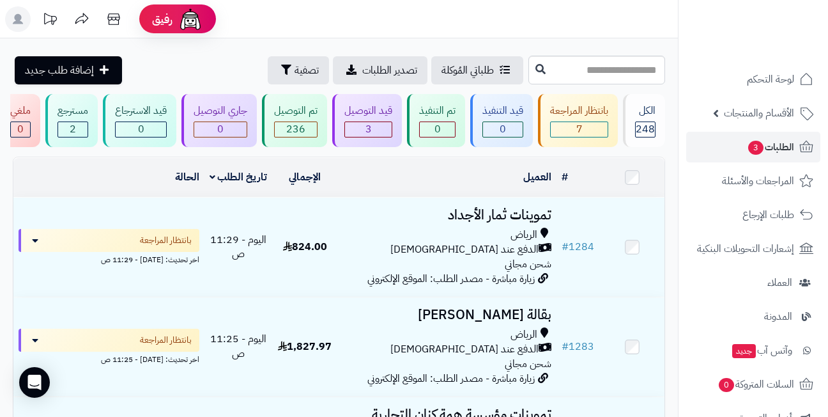
click at [378, 19] on header "رفيق ! 0 الطلبات معالجة مكتمل إرجاع المنتجات العملاء المتواجدون الان 483 عملاء …" at bounding box center [414, 19] width 828 height 38
